Goal: Task Accomplishment & Management: Manage account settings

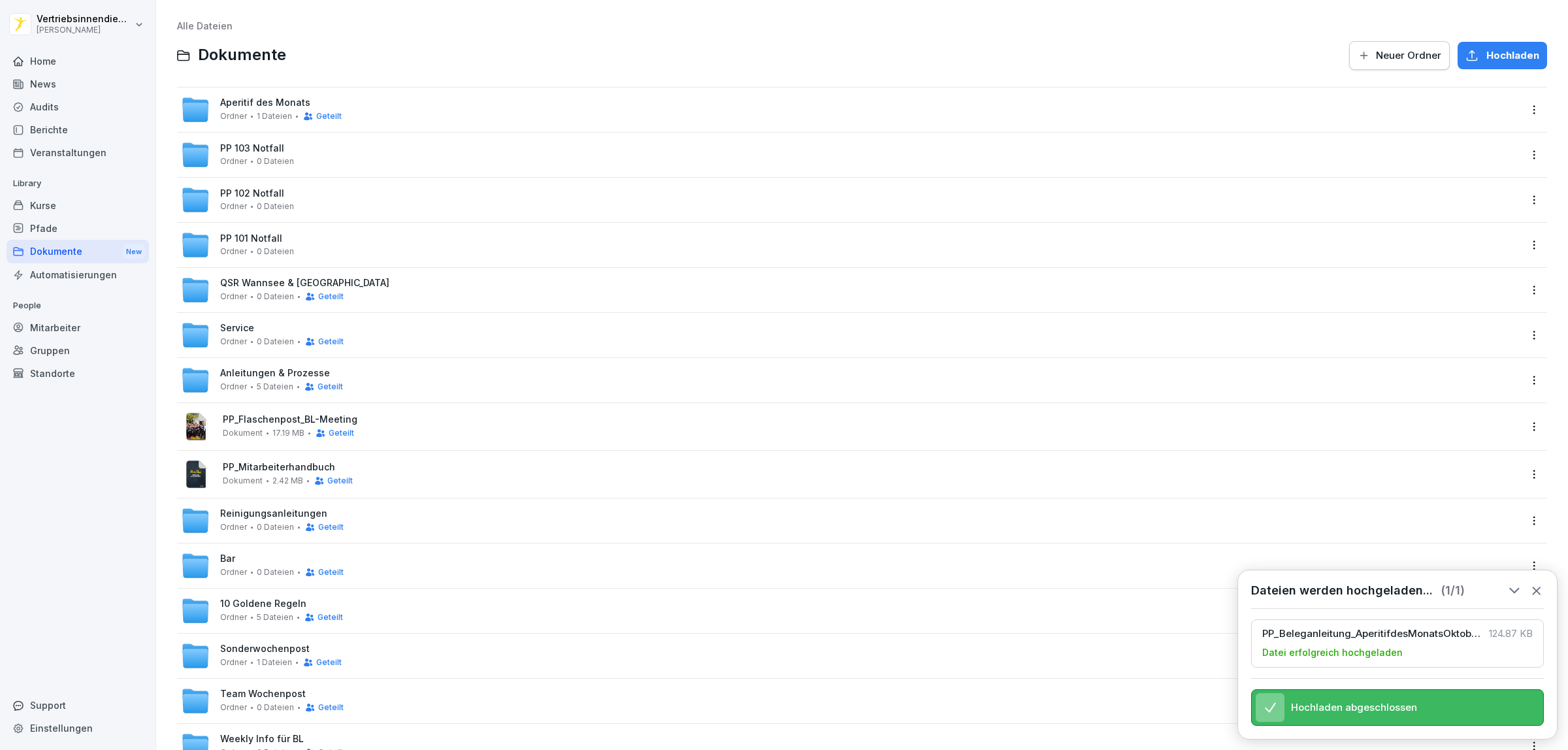
click at [65, 252] on div "Dokumente New" at bounding box center [77, 252] width 142 height 24
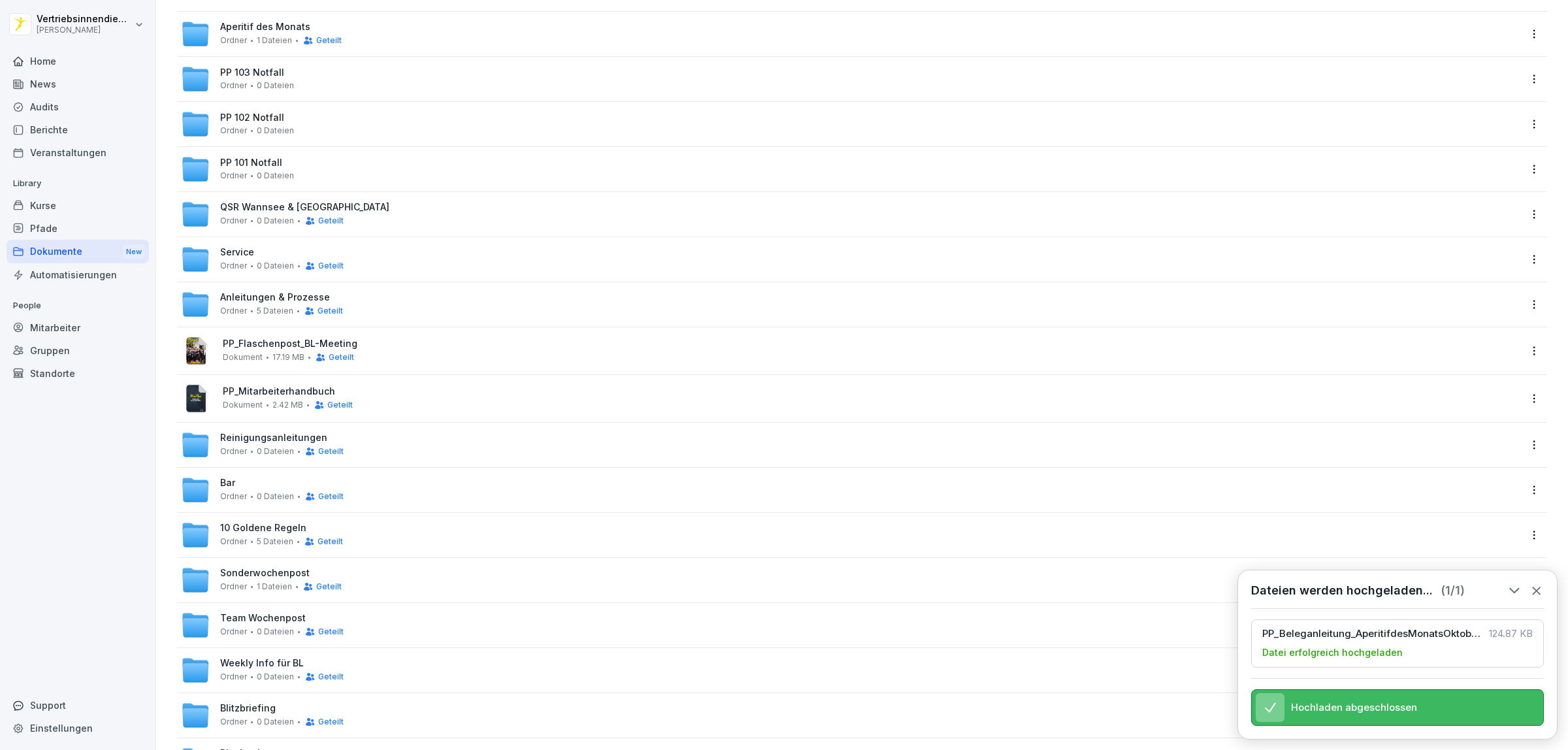
scroll to position [69, 0]
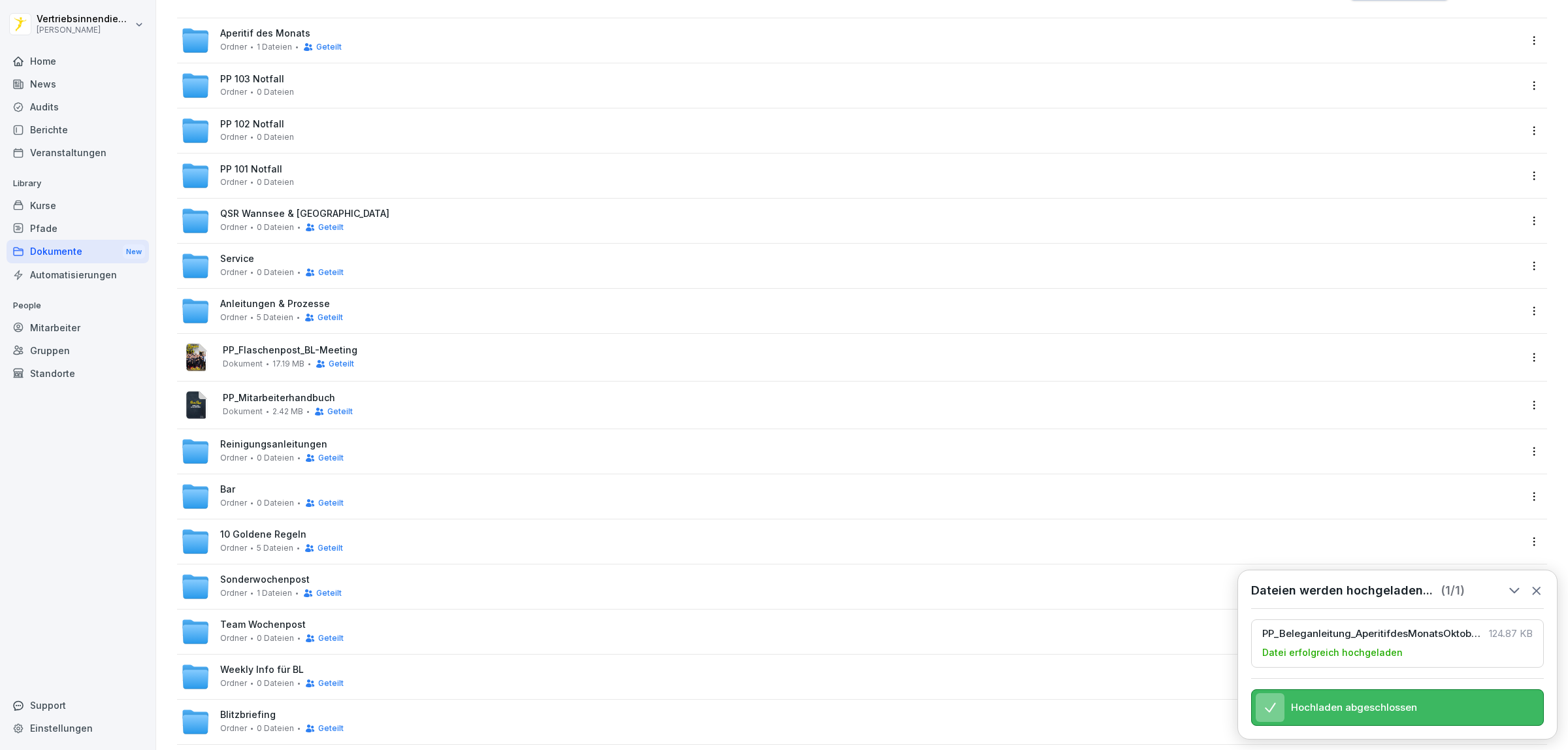
click at [232, 262] on span "Service" at bounding box center [237, 259] width 34 height 11
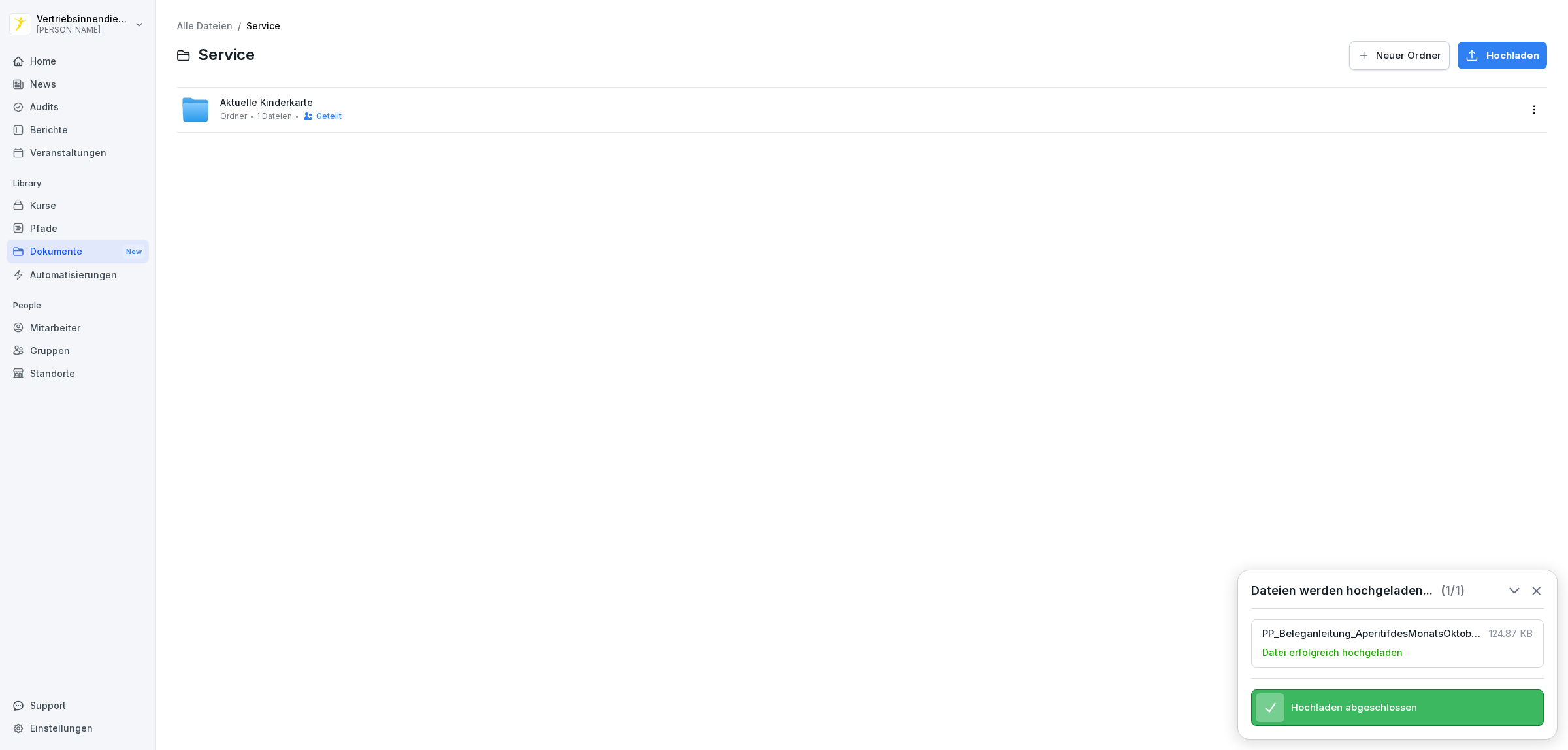
click at [244, 105] on span "Aktuelle Kinderkarte" at bounding box center [267, 103] width 92 height 11
click at [404, 283] on div "Alle Dateien / Service / Aktuelle Kinderkarte Aktuelle Kinderkarte Neuer Ordner…" at bounding box center [861, 375] width 1392 height 730
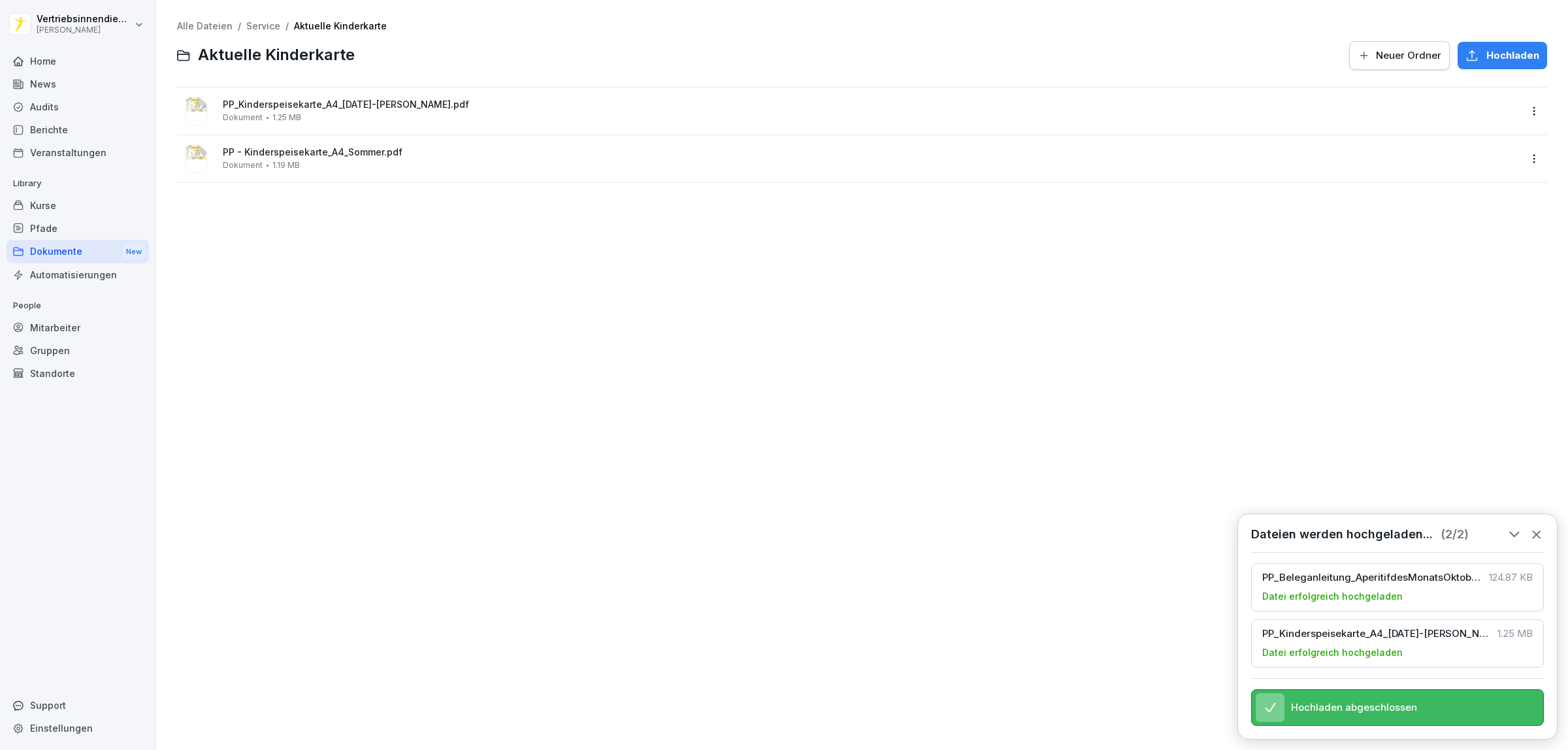
click at [1520, 154] on html "Vertriebsinnendienst [PERSON_NAME] Home News Audits Berichte Veranstaltungen Li…" at bounding box center [784, 375] width 1568 height 750
click at [1450, 343] on div "Löschen" at bounding box center [1442, 342] width 43 height 16
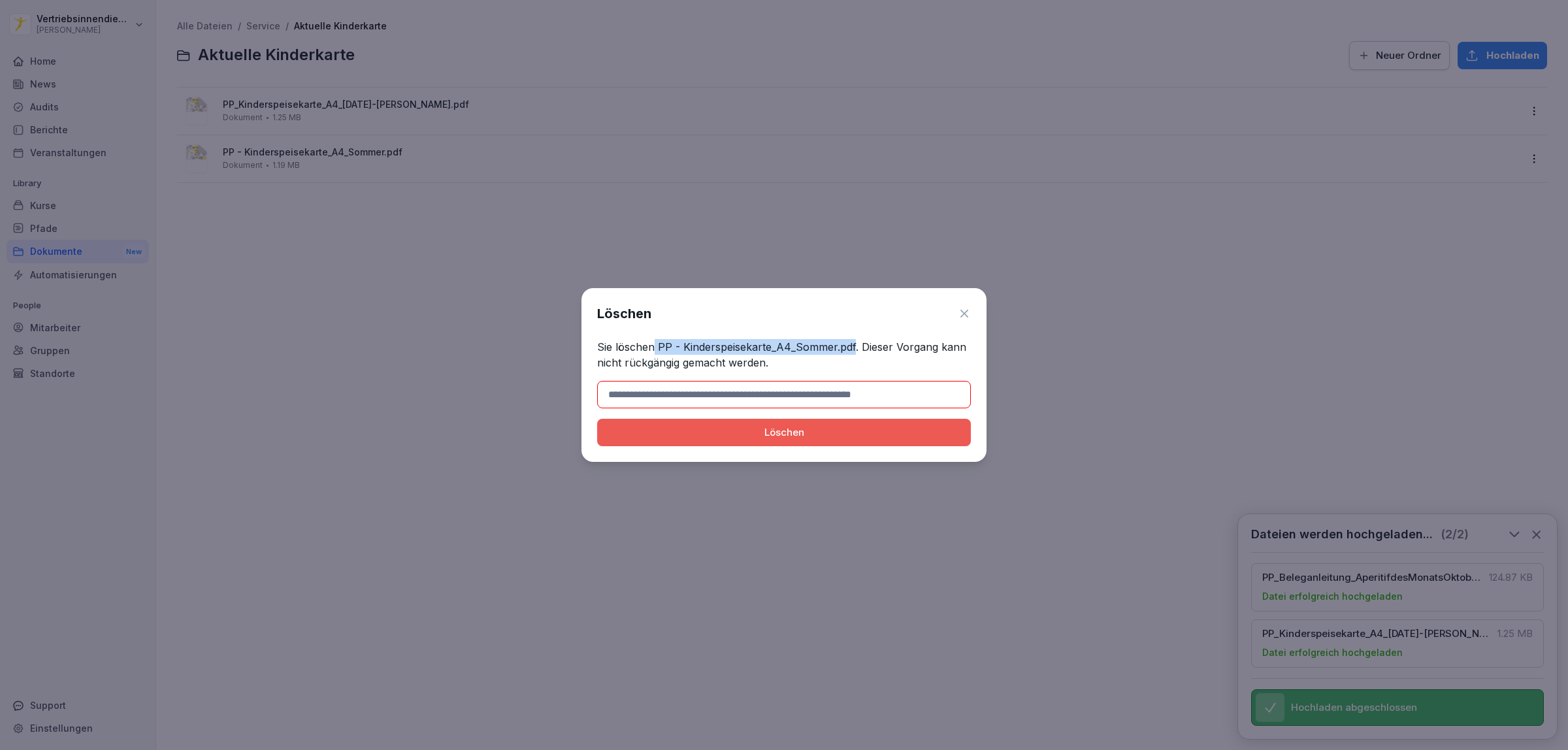
drag, startPoint x: 853, startPoint y: 344, endPoint x: 654, endPoint y: 344, distance: 199.0
click at [654, 344] on p "Sie löschen PP - Kinderspeisekarte_A4_Sommer.pdf. Dieser Vorgang kann nicht rüc…" at bounding box center [784, 355] width 374 height 31
copy p "PP - Kinderspeisekarte_A4_Sommer.pdf"
click at [639, 389] on input at bounding box center [784, 395] width 374 height 28
paste input "**********"
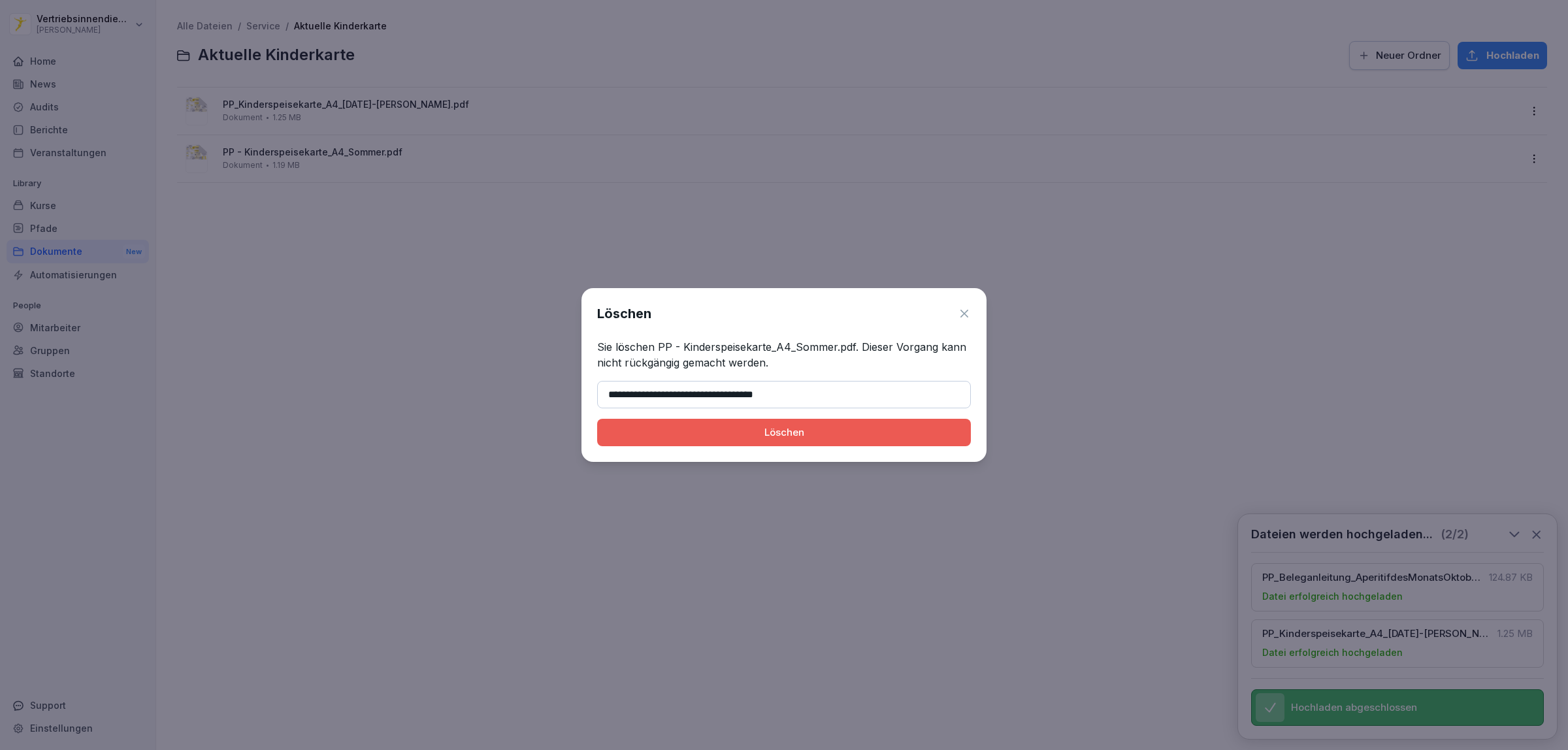
click at [649, 429] on div "Löschen" at bounding box center [784, 432] width 353 height 14
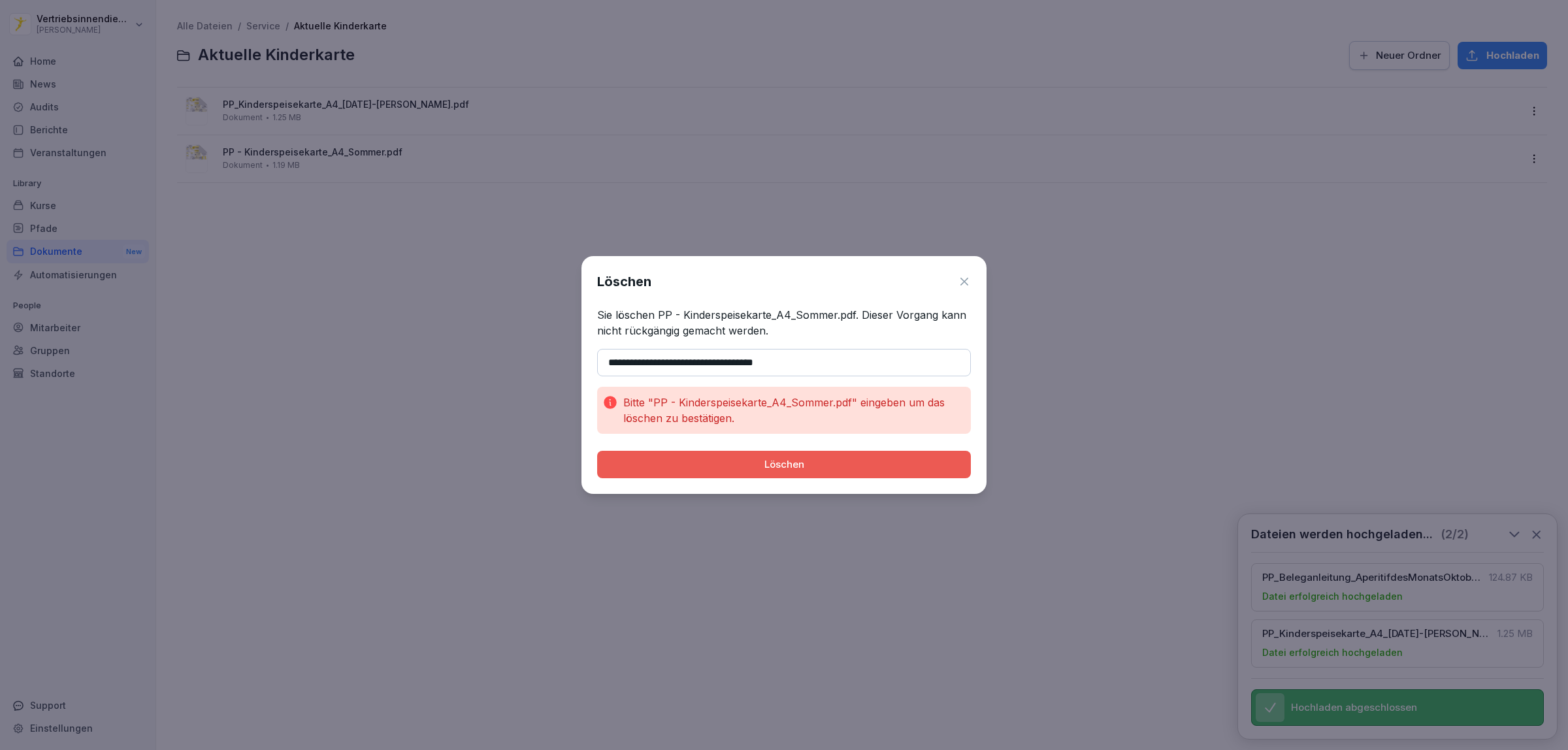
drag, startPoint x: 609, startPoint y: 360, endPoint x: 616, endPoint y: 407, distance: 47.5
click at [609, 363] on input "**********" at bounding box center [784, 363] width 374 height 28
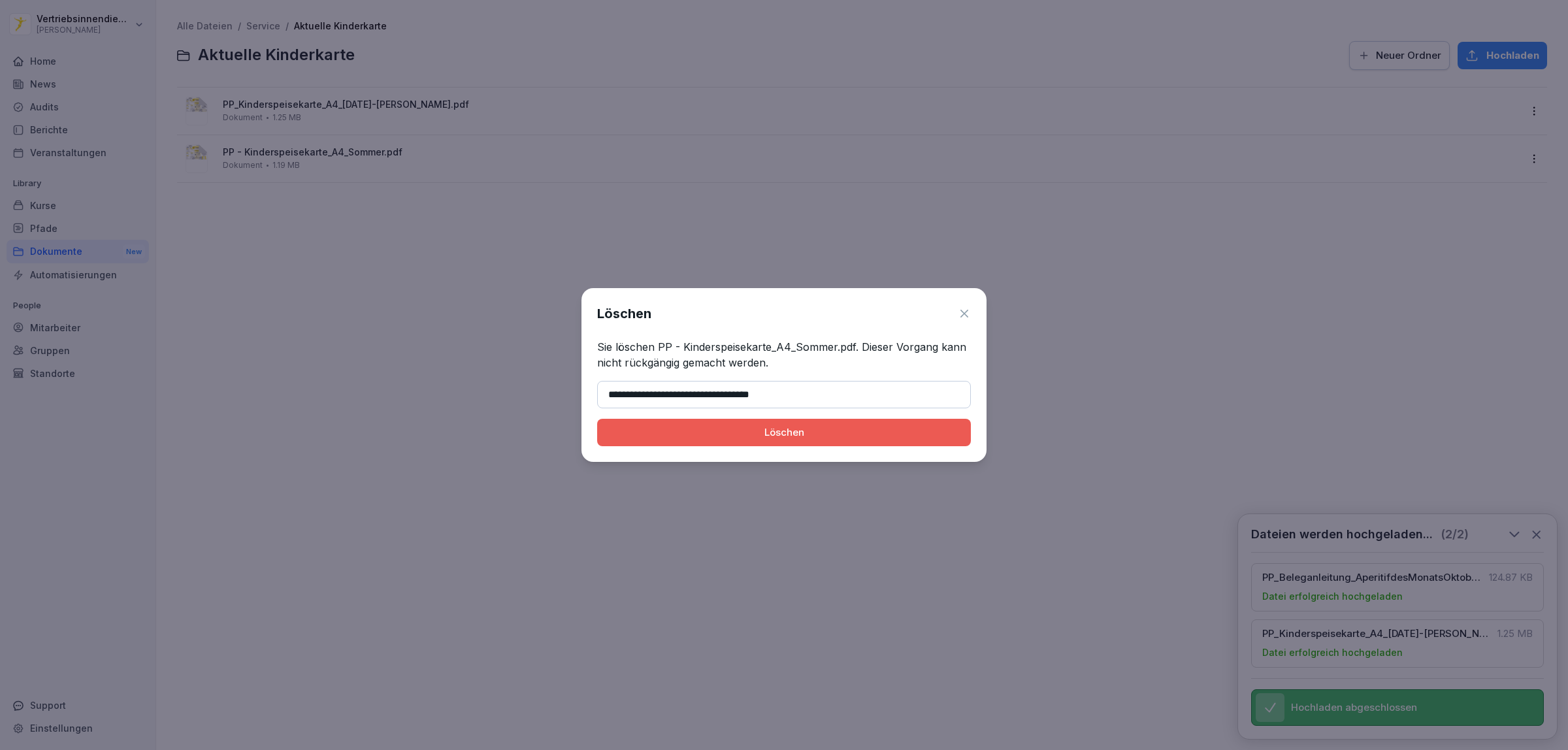
type input "**********"
click at [680, 432] on div "Löschen" at bounding box center [784, 432] width 353 height 14
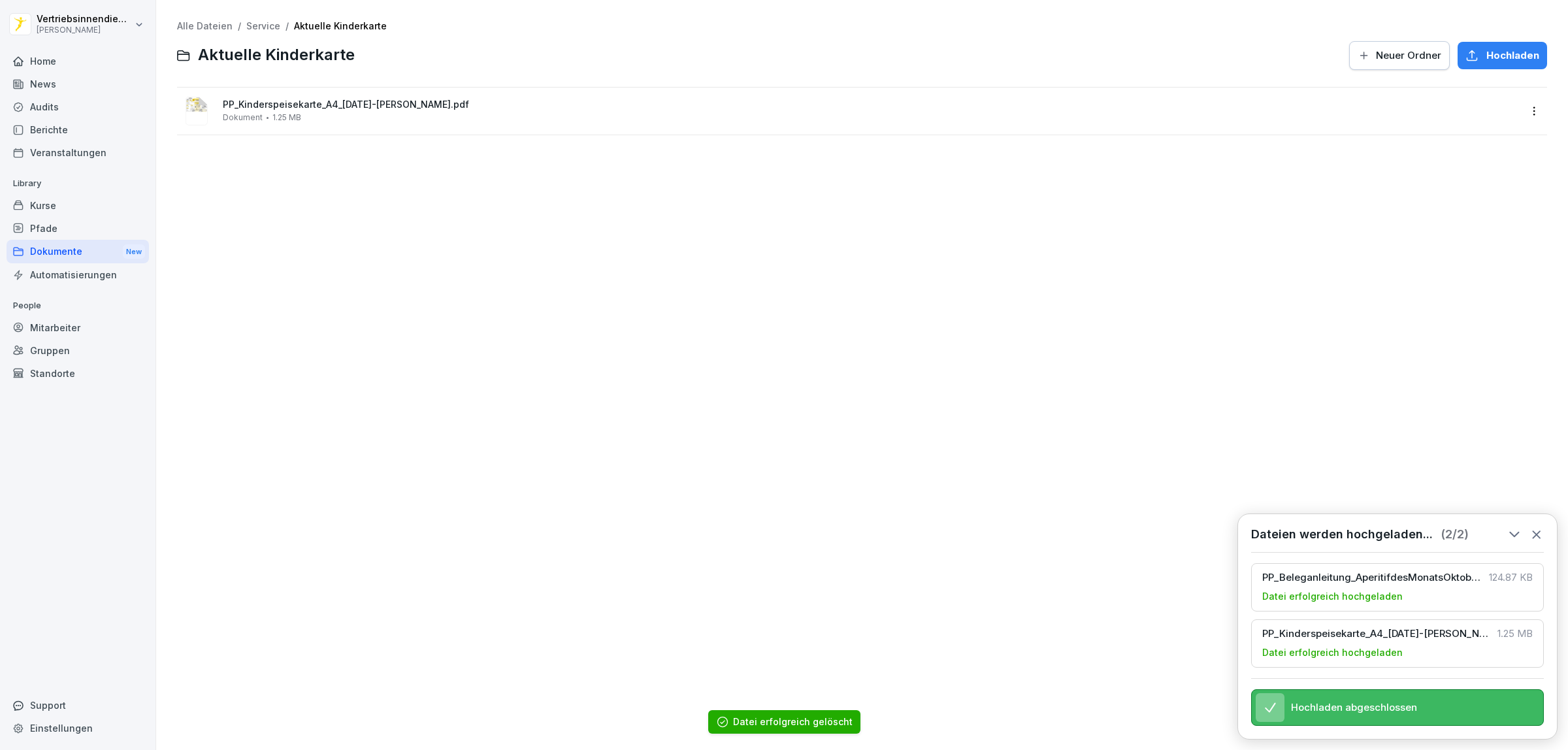
click at [353, 216] on div "Alle Dateien / Service / Aktuelle Kinderkarte Aktuelle Kinderkarte Neuer Ordner…" at bounding box center [861, 375] width 1392 height 730
click at [78, 247] on div "Dokumente New" at bounding box center [77, 252] width 142 height 24
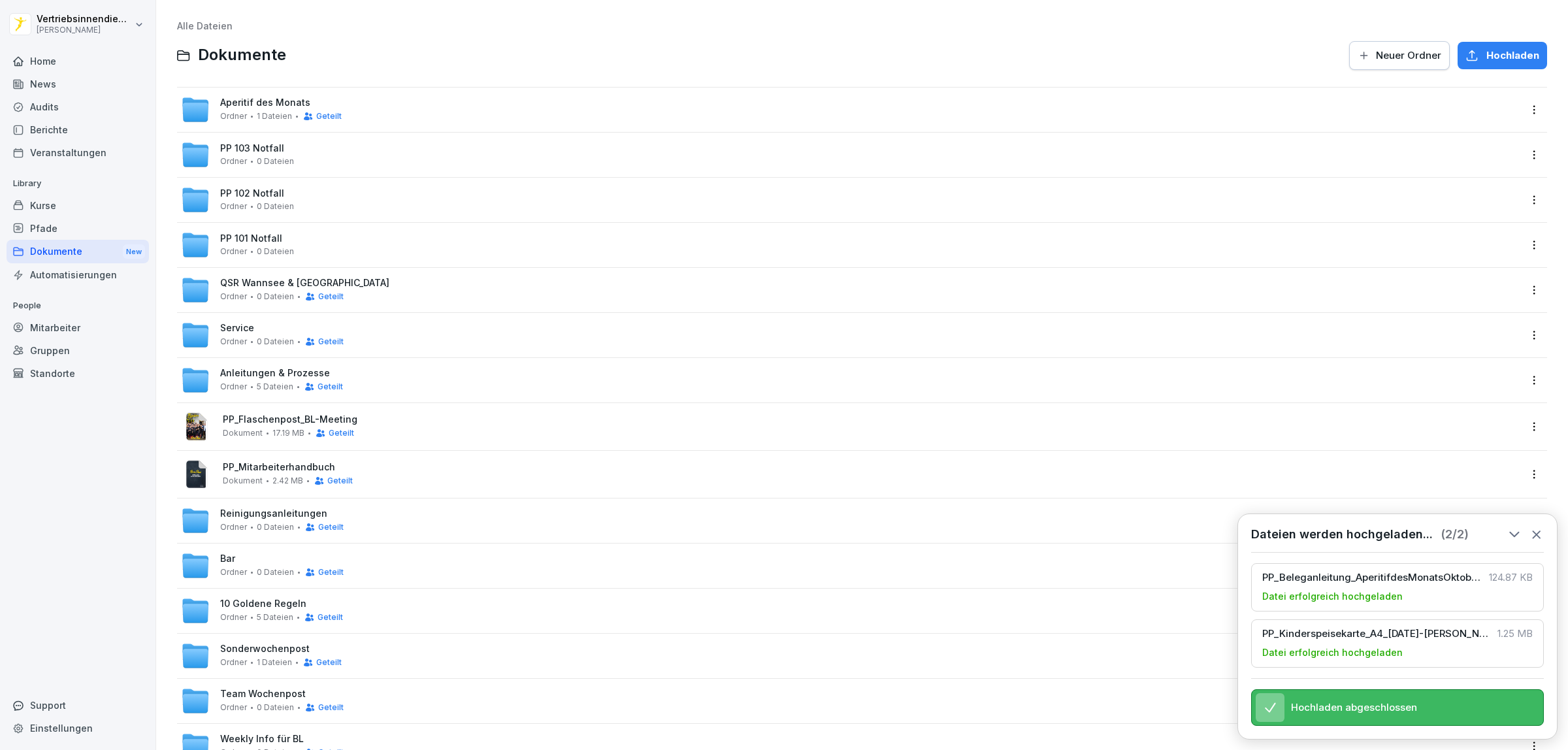
click at [1535, 527] on icon at bounding box center [1536, 535] width 14 height 14
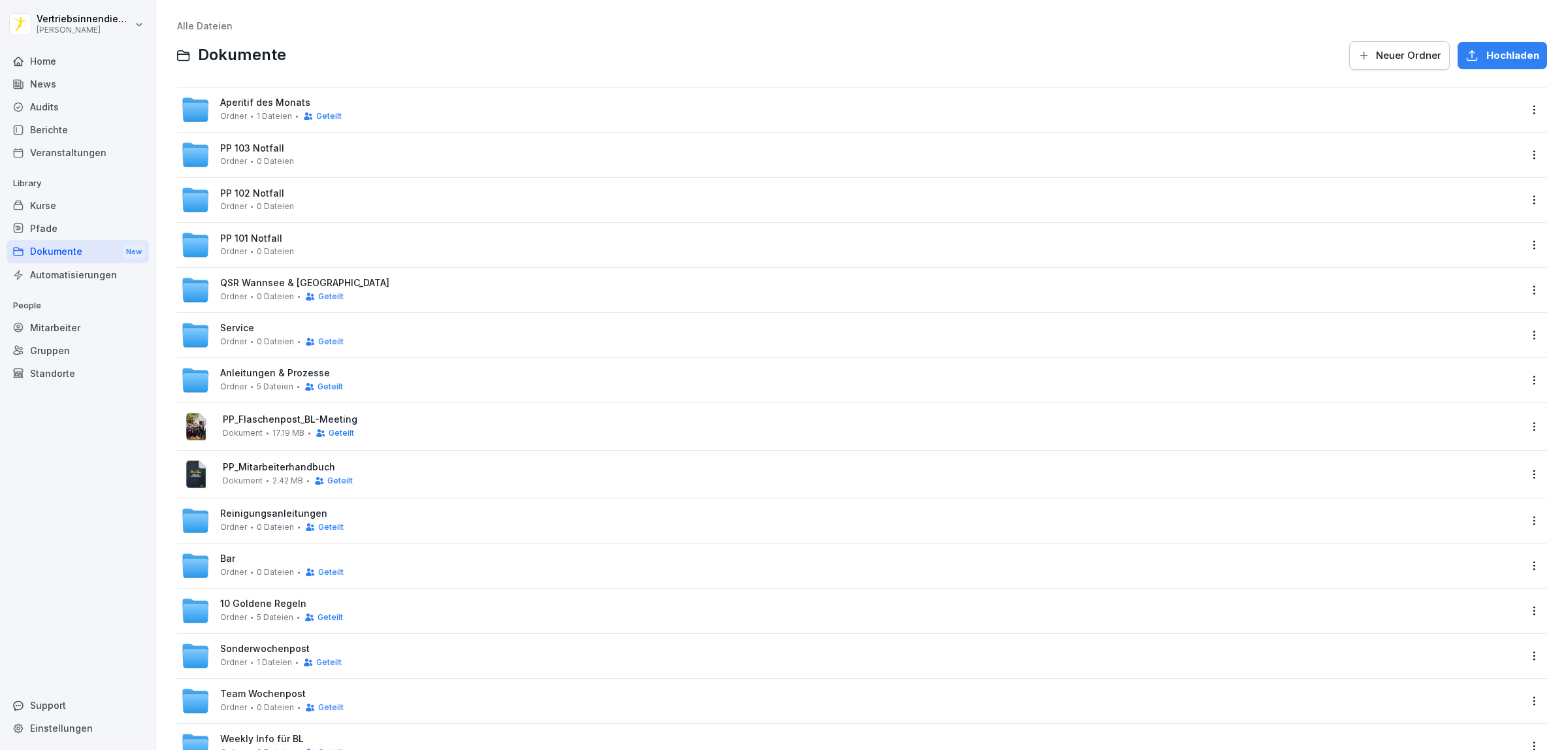
click at [46, 83] on div "News" at bounding box center [77, 84] width 142 height 23
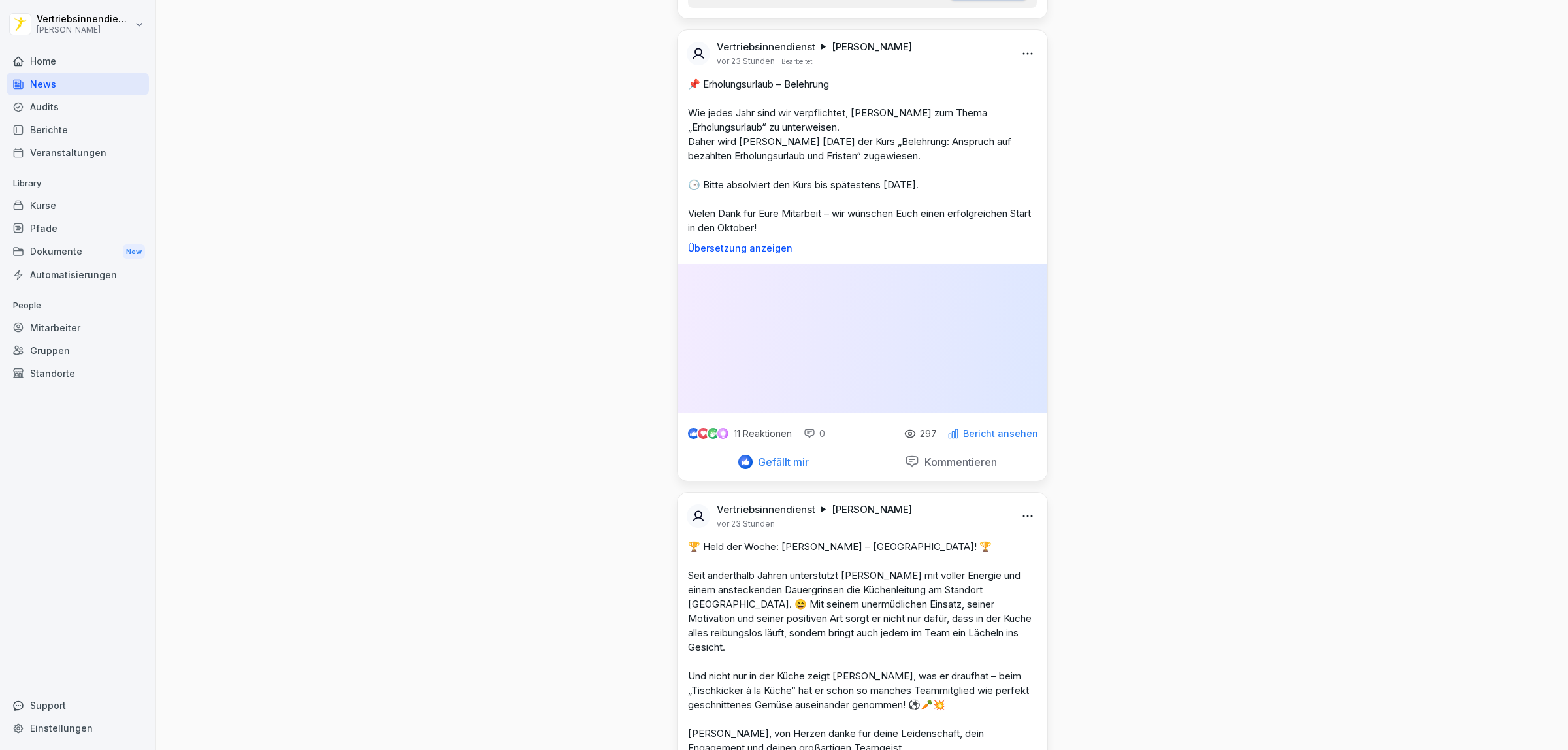
scroll to position [2532, 0]
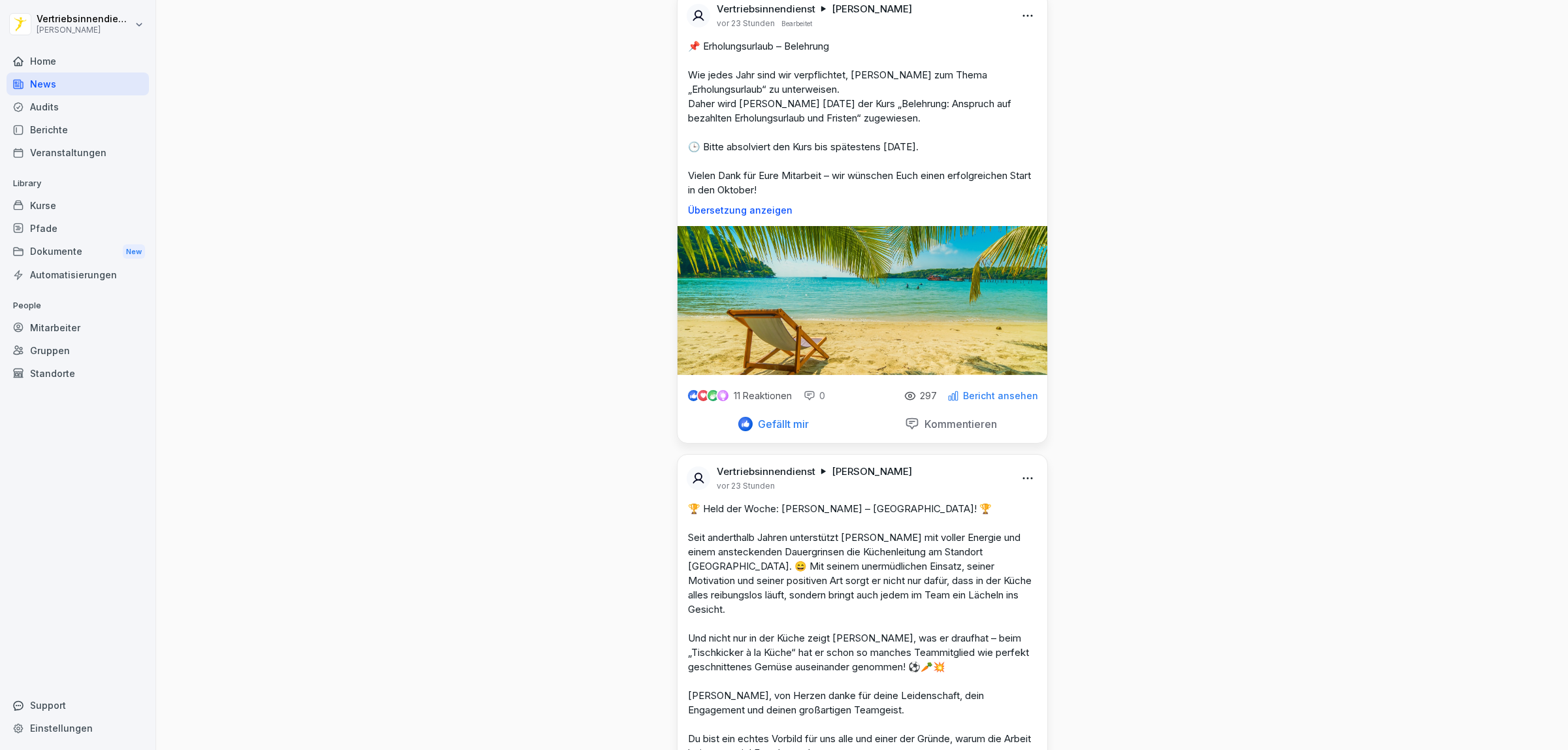
click at [1024, 97] on html "Vertriebsinnendienst [PERSON_NAME] Home News Audits Berichte Veranstaltungen Li…" at bounding box center [784, 375] width 1568 height 750
click at [921, 129] on div "Bearbeiten" at bounding box center [949, 128] width 161 height 26
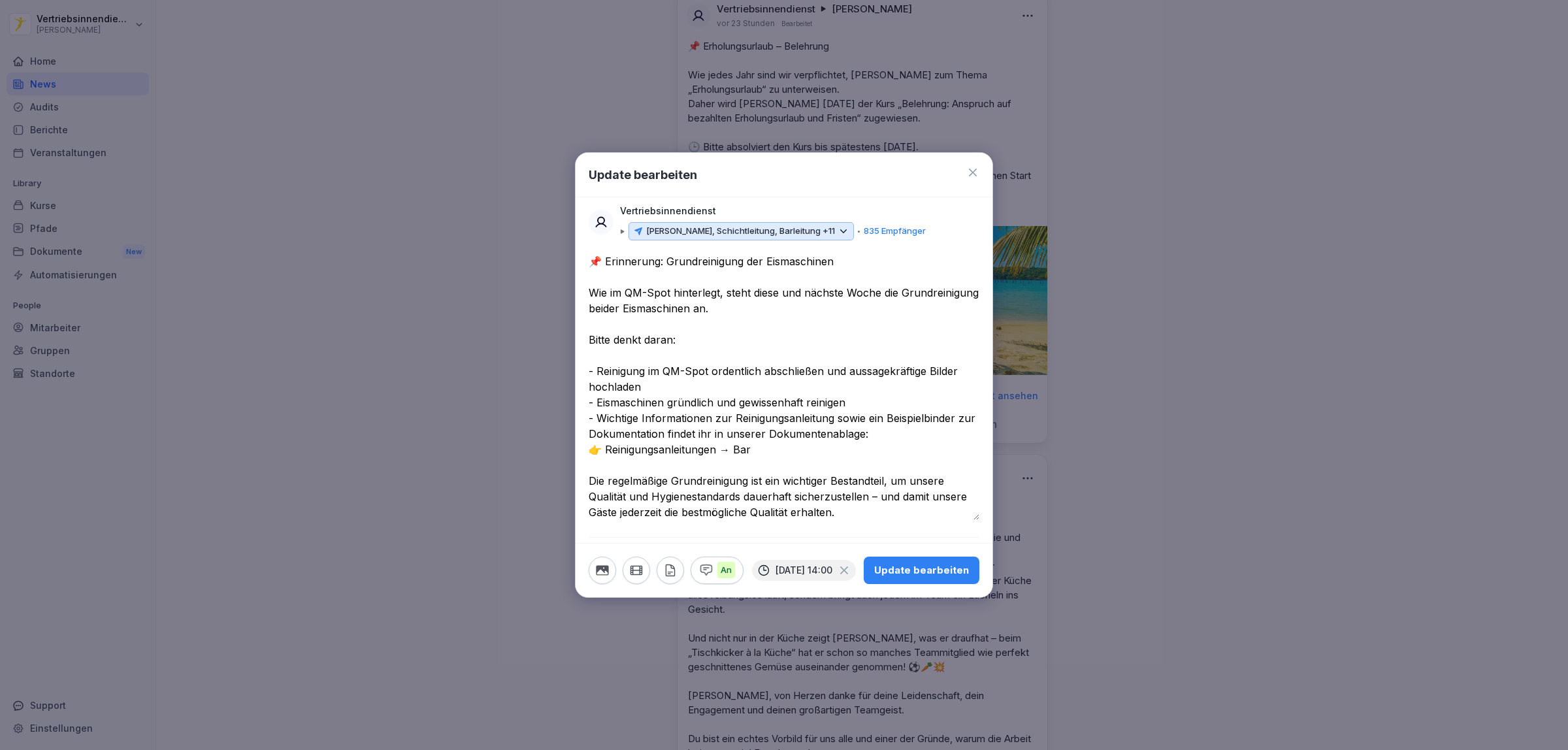
click at [598, 408] on textarea "**********" at bounding box center [784, 387] width 391 height 267
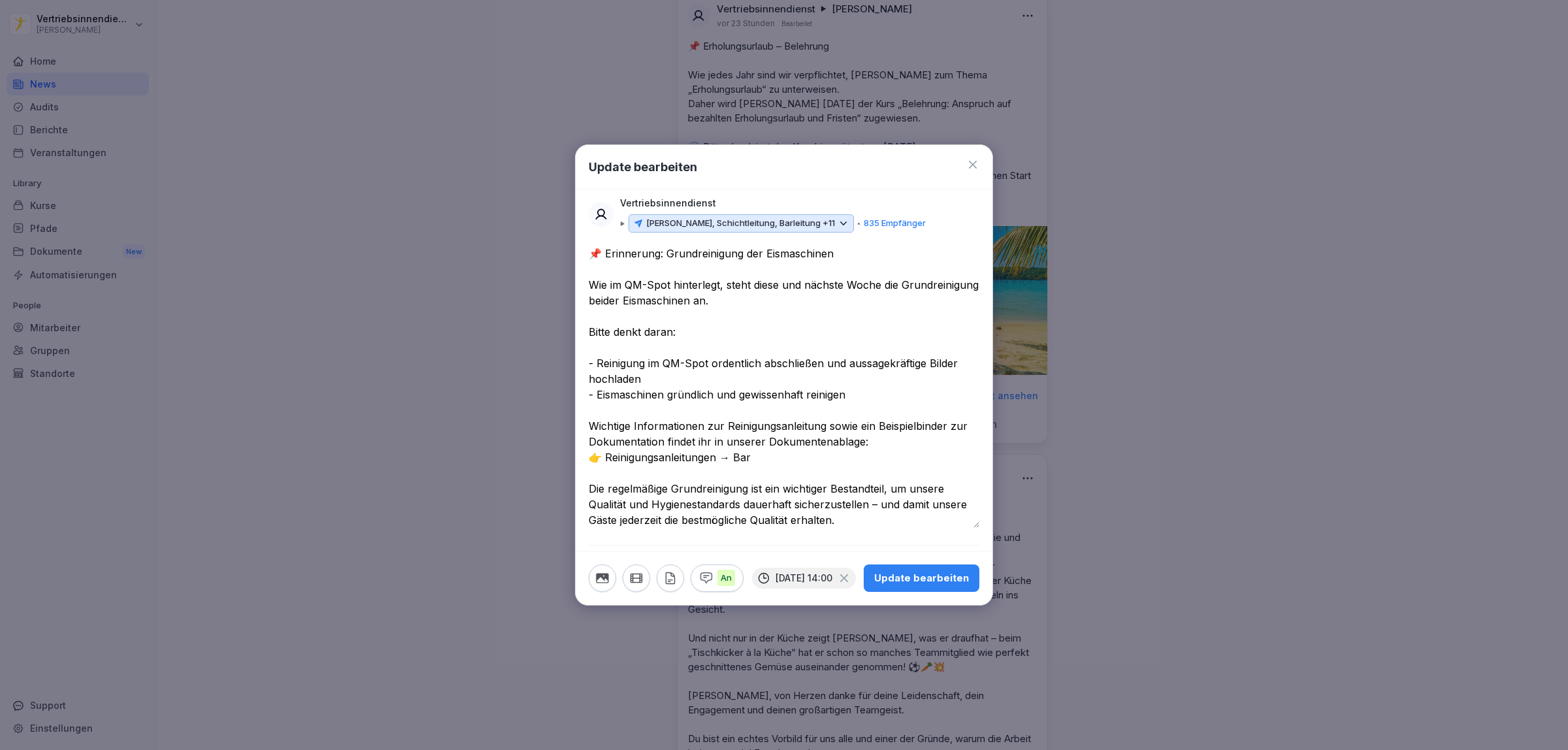
type textarea "**********"
click at [923, 579] on div "Update bearbeiten" at bounding box center [921, 578] width 95 height 14
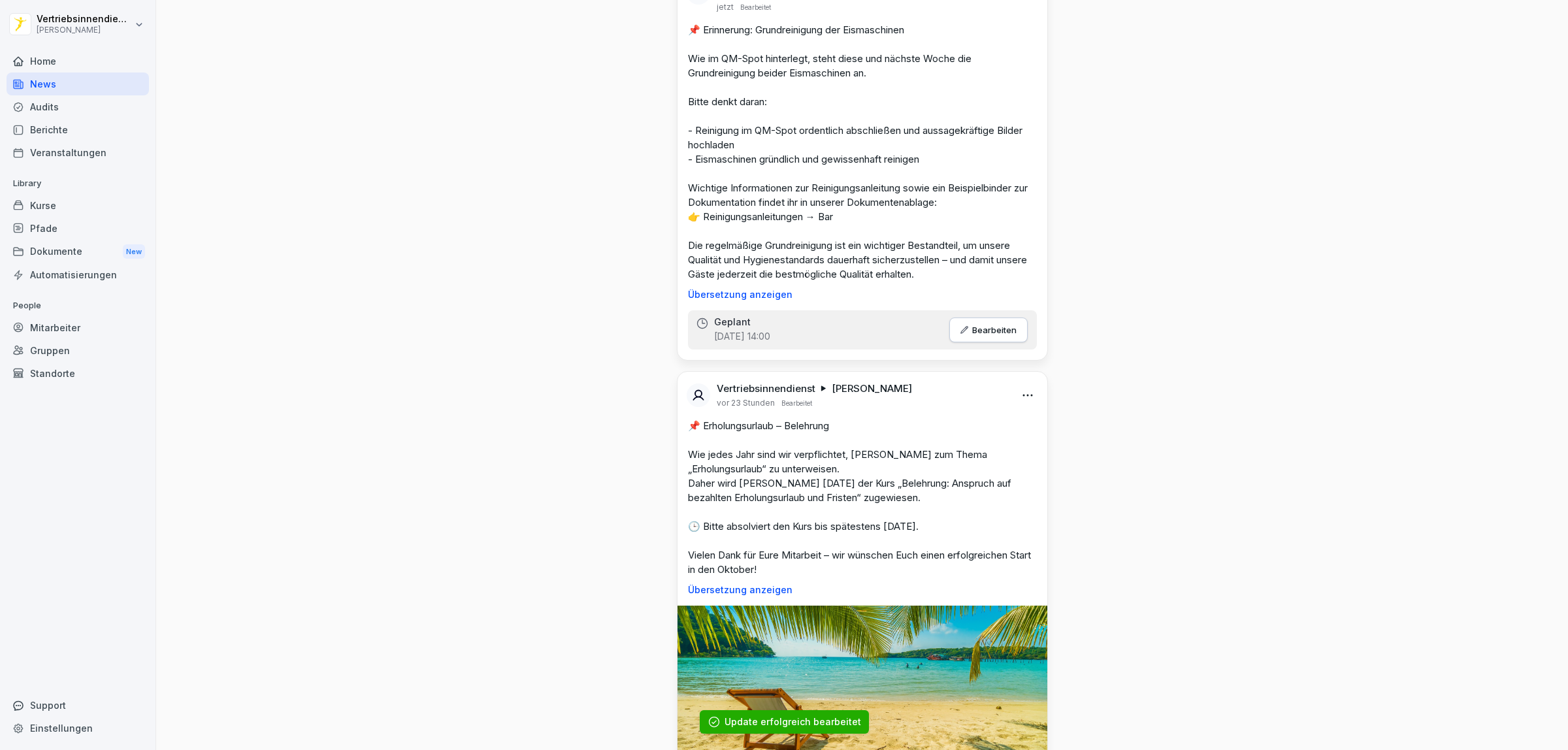
scroll to position [1960, 0]
